Goal: Information Seeking & Learning: Learn about a topic

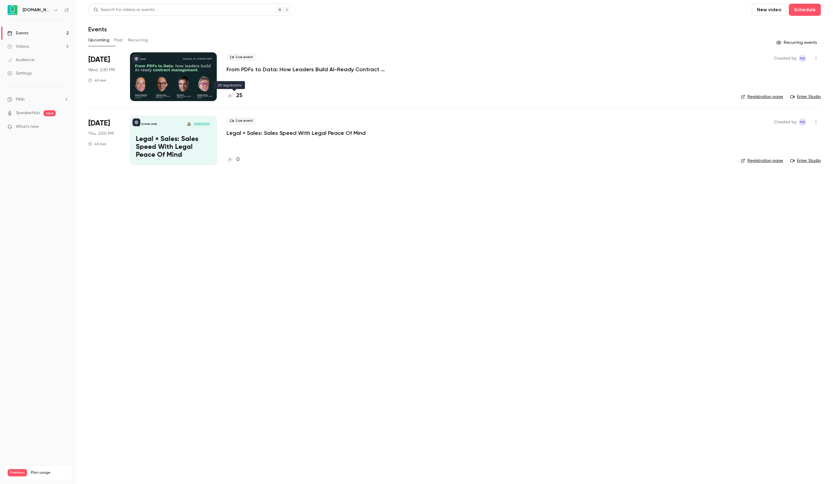
click at [240, 94] on h4 "25" at bounding box center [239, 96] width 6 height 8
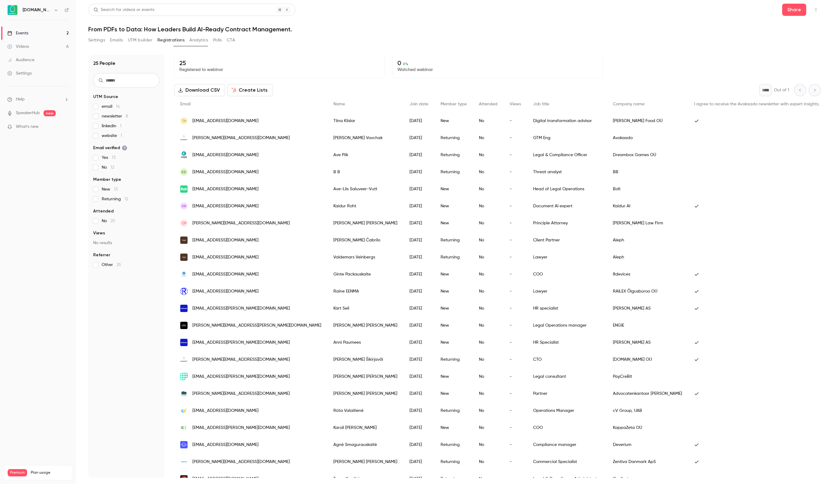
scroll to position [2, 0]
click at [122, 81] on input "text" at bounding box center [126, 80] width 66 height 15
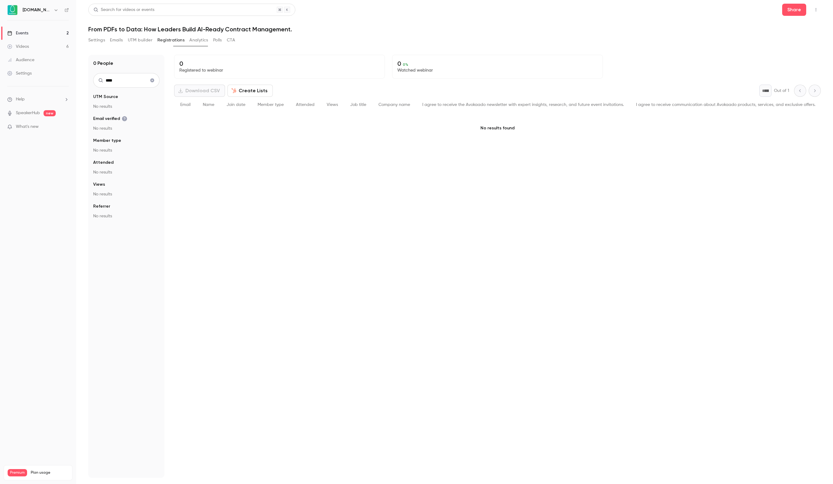
type input "****"
click at [44, 31] on link "Events 2" at bounding box center [38, 32] width 76 height 13
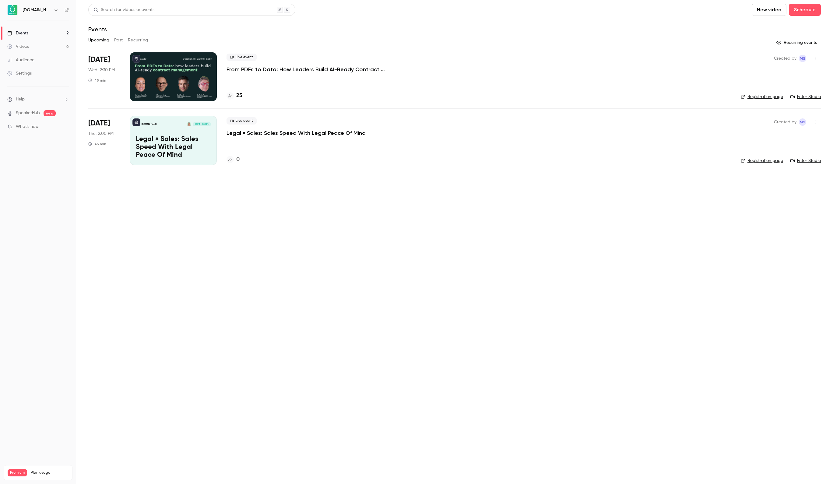
click at [257, 70] on p "From PDFs to Data: How Leaders Build AI-Ready Contract Management." at bounding box center [317, 69] width 183 height 7
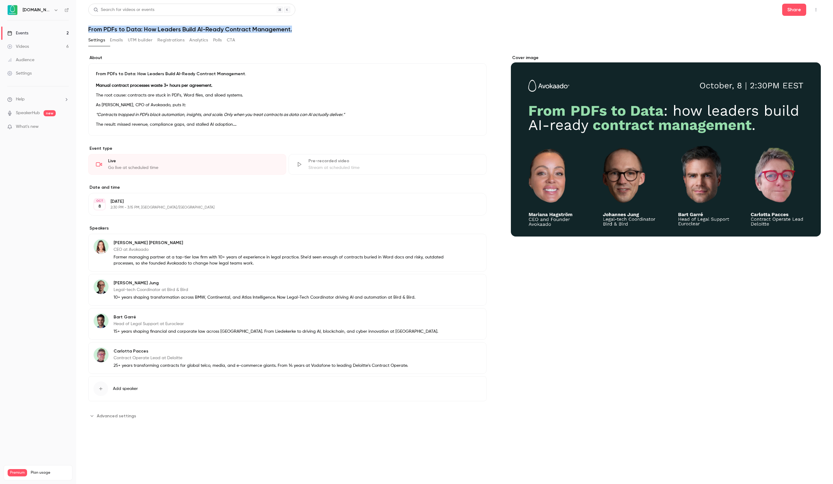
drag, startPoint x: 89, startPoint y: 27, endPoint x: 300, endPoint y: 31, distance: 211.3
click at [300, 31] on h1 "From PDFs to Data: How Leaders Build AI-Ready Contract Management." at bounding box center [454, 29] width 732 height 7
copy h1 "From PDFs to Data: How Leaders Build AI-Ready Contract Management."
click at [52, 35] on link "Events 2" at bounding box center [38, 32] width 76 height 13
